Goal: Task Accomplishment & Management: Manage account settings

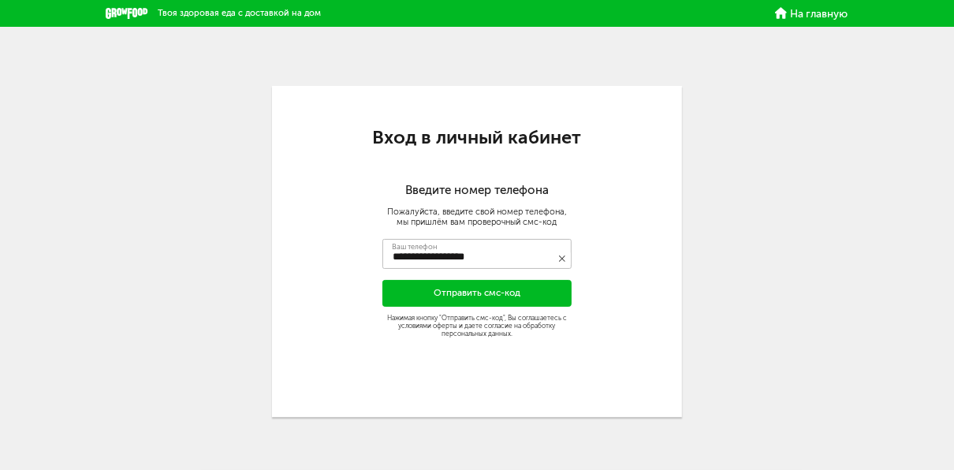
type input "**********"
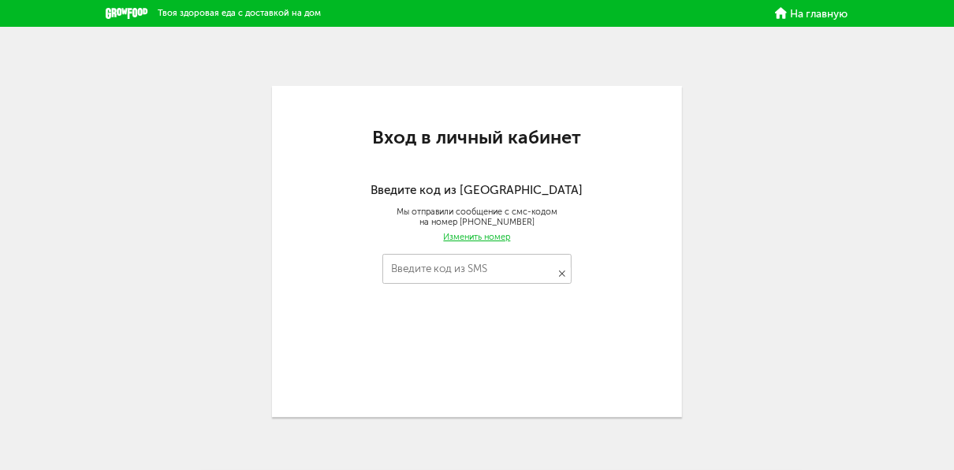
type input "****"
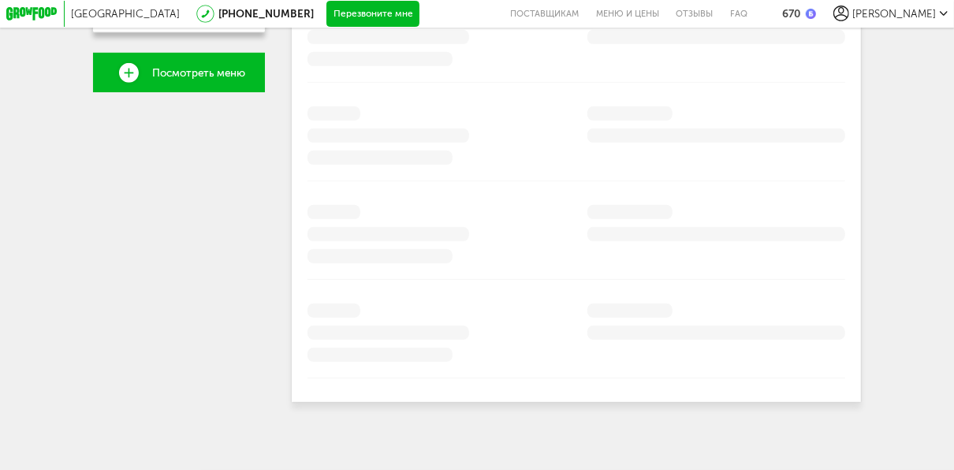
scroll to position [237, 0]
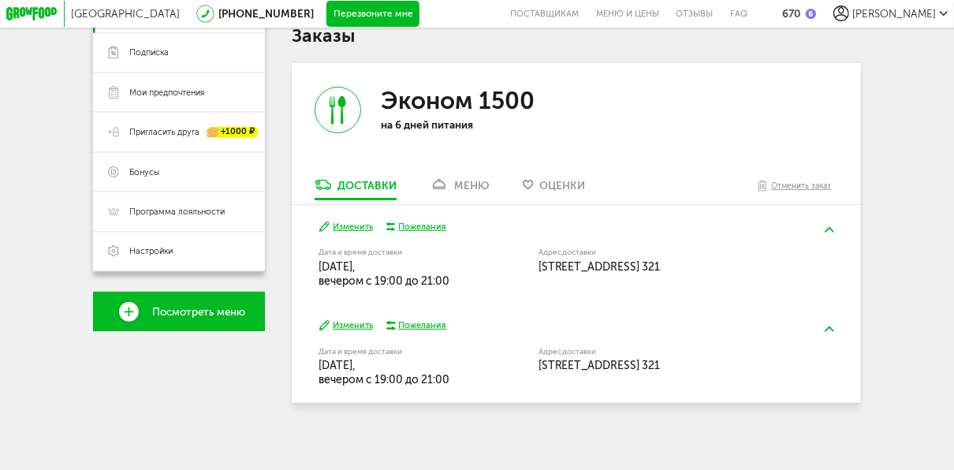
click at [352, 226] on button "Изменить" at bounding box center [346, 227] width 54 height 13
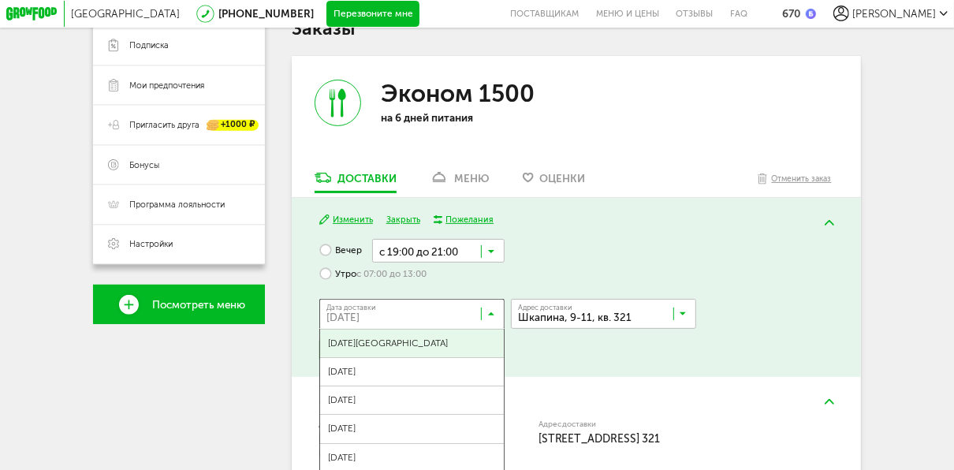
click at [490, 319] on icon at bounding box center [491, 316] width 6 height 13
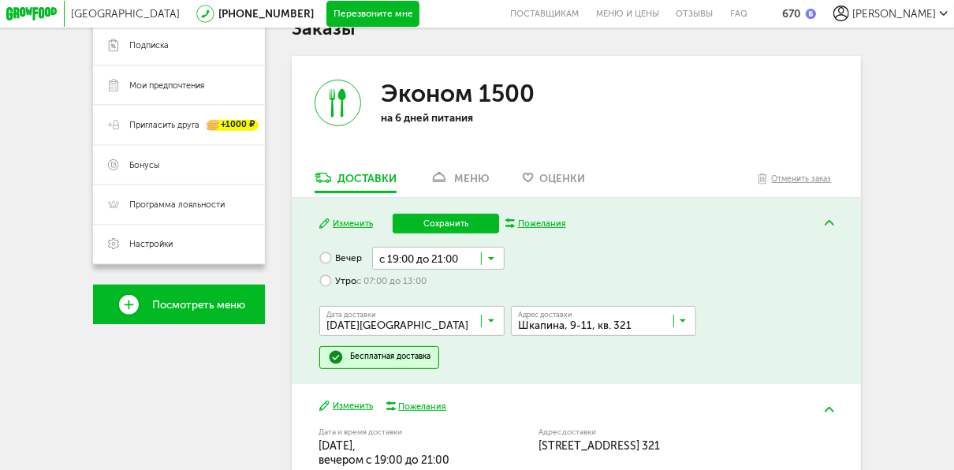
click at [431, 345] on span "[DATE][GEOGRAPHIC_DATA]" at bounding box center [412, 351] width 184 height 28
click at [456, 229] on button "Сохранить" at bounding box center [446, 224] width 106 height 20
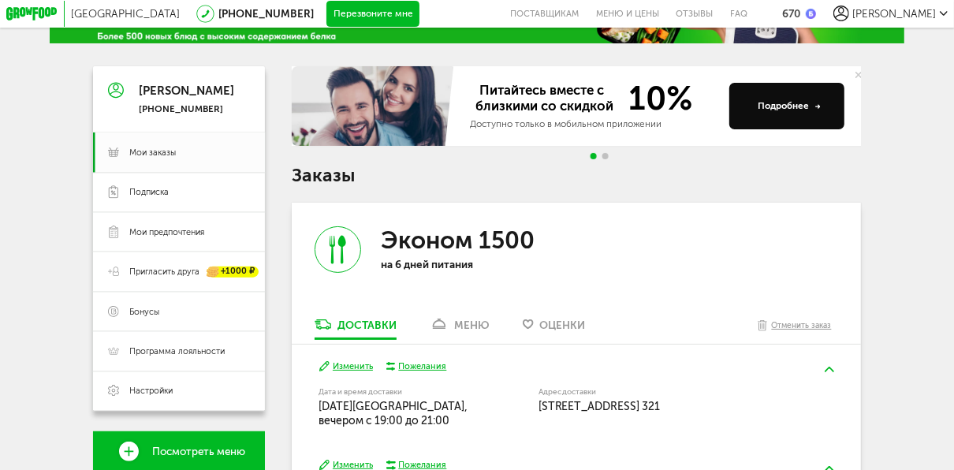
scroll to position [89, 0]
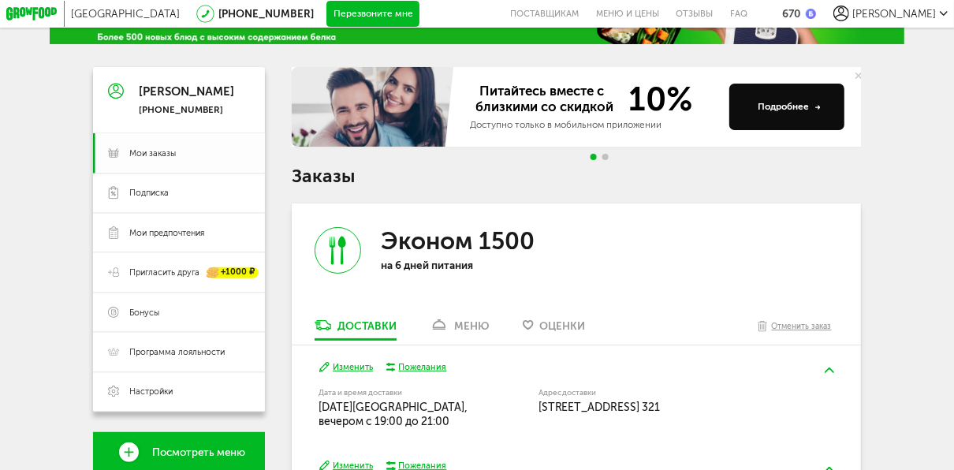
click at [144, 158] on span "Мои заказы" at bounding box center [152, 153] width 47 height 12
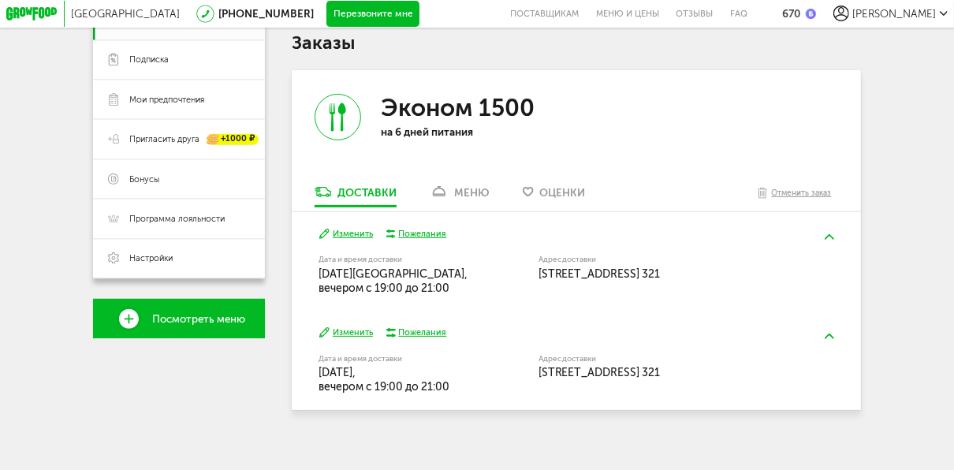
scroll to position [237, 0]
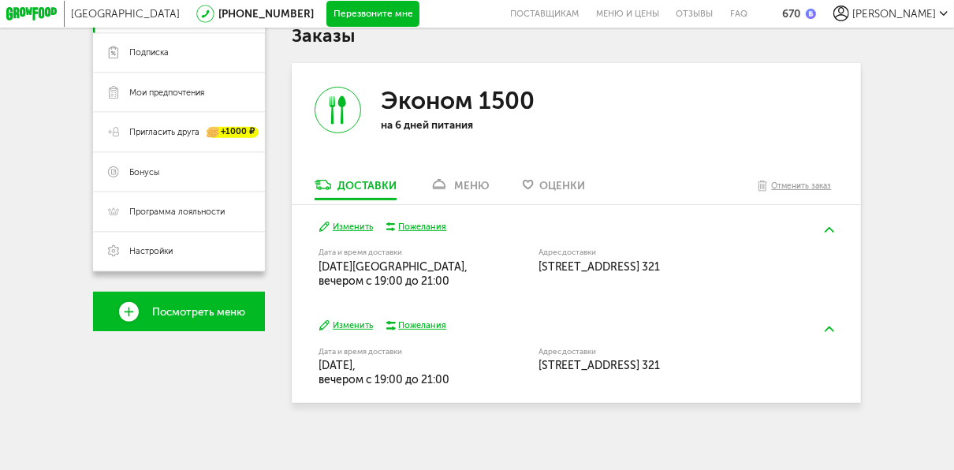
click at [834, 228] on img at bounding box center [829, 230] width 9 height 6
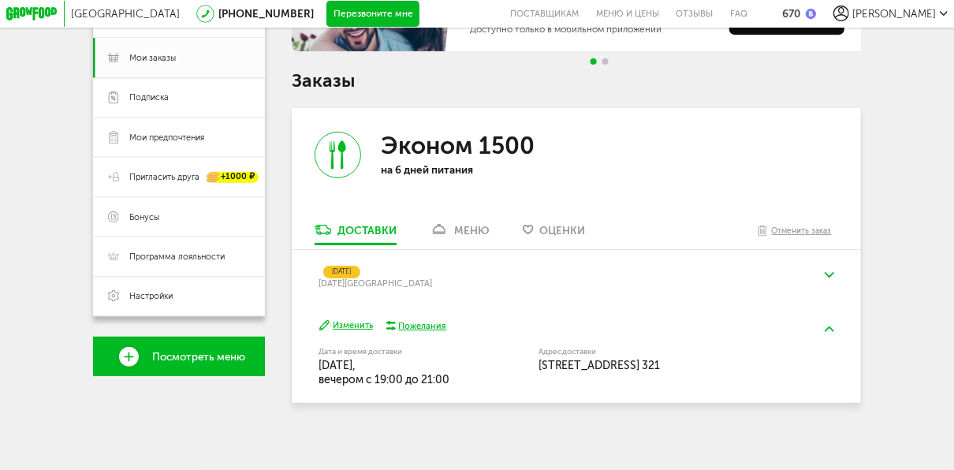
click at [834, 272] on img at bounding box center [829, 275] width 9 height 6
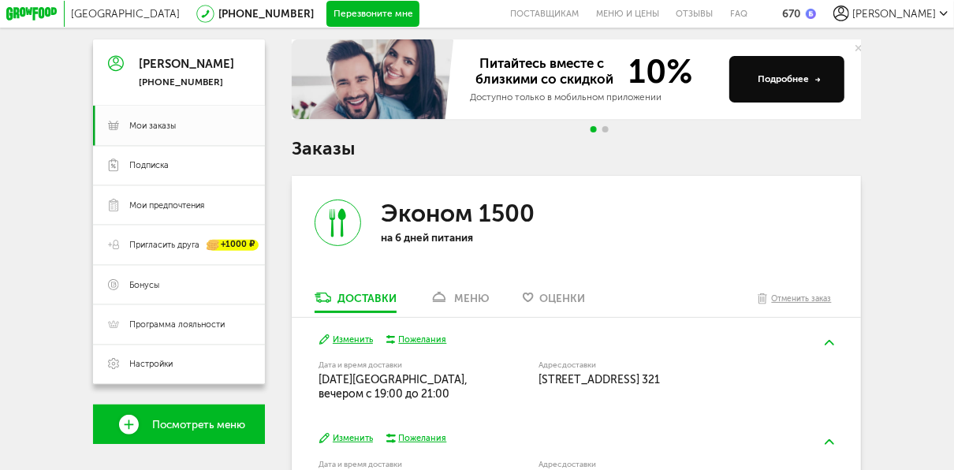
scroll to position [114, 0]
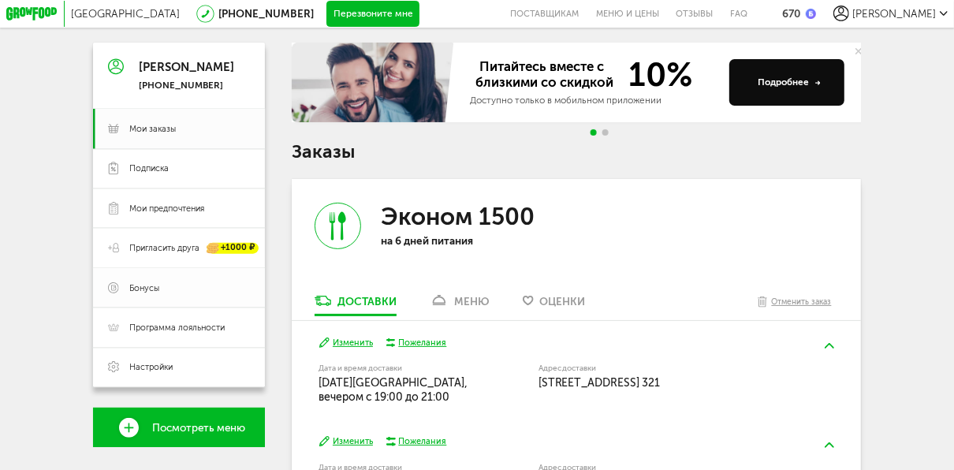
click at [155, 290] on span "Бонусы" at bounding box center [144, 288] width 30 height 12
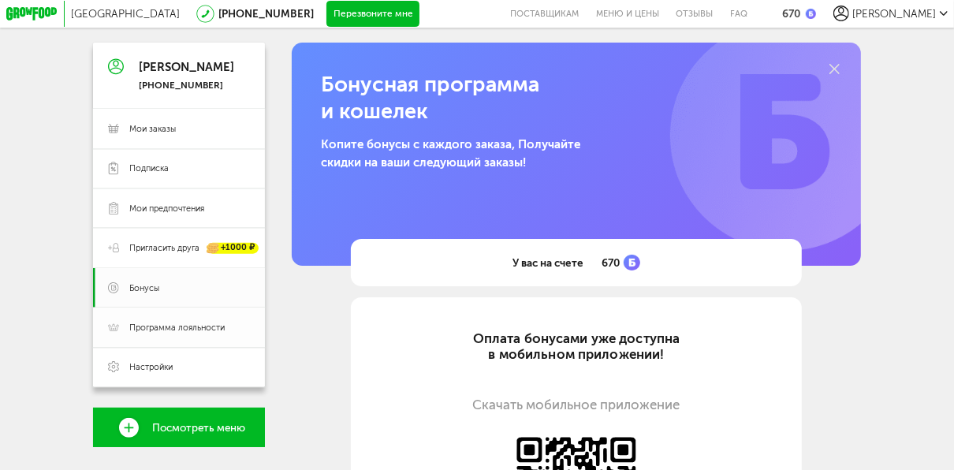
click at [153, 333] on span "Программа лояльности" at bounding box center [176, 328] width 95 height 12
click at [155, 326] on span "Программа лояльности" at bounding box center [176, 328] width 95 height 12
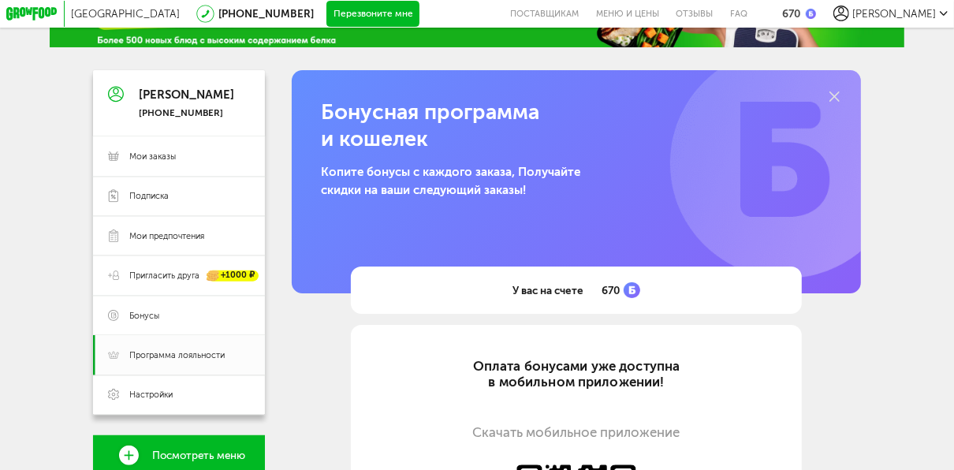
scroll to position [89, 0]
